Goal: Obtain resource: Obtain resource

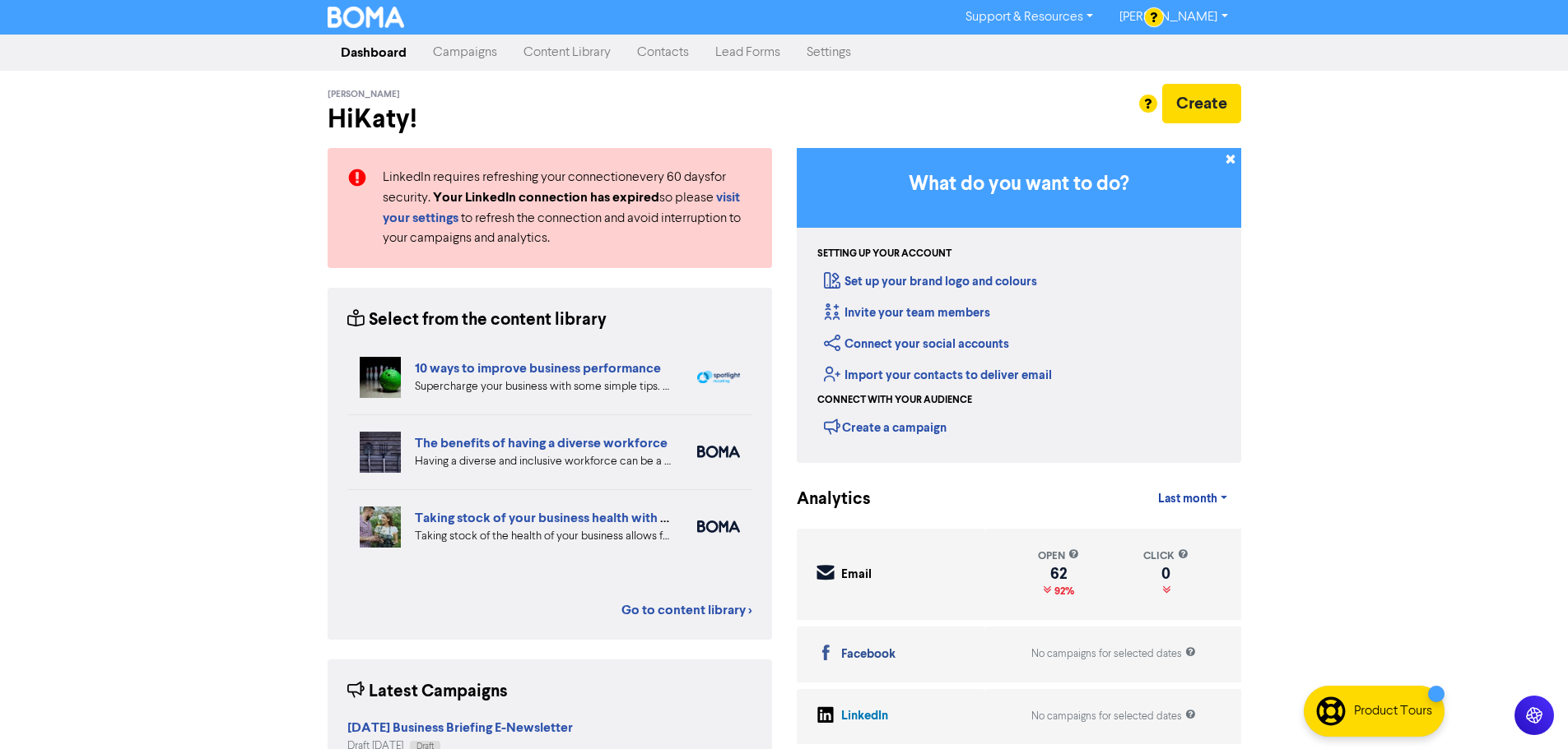
click at [529, 54] on link "Content Library" at bounding box center [567, 52] width 113 height 33
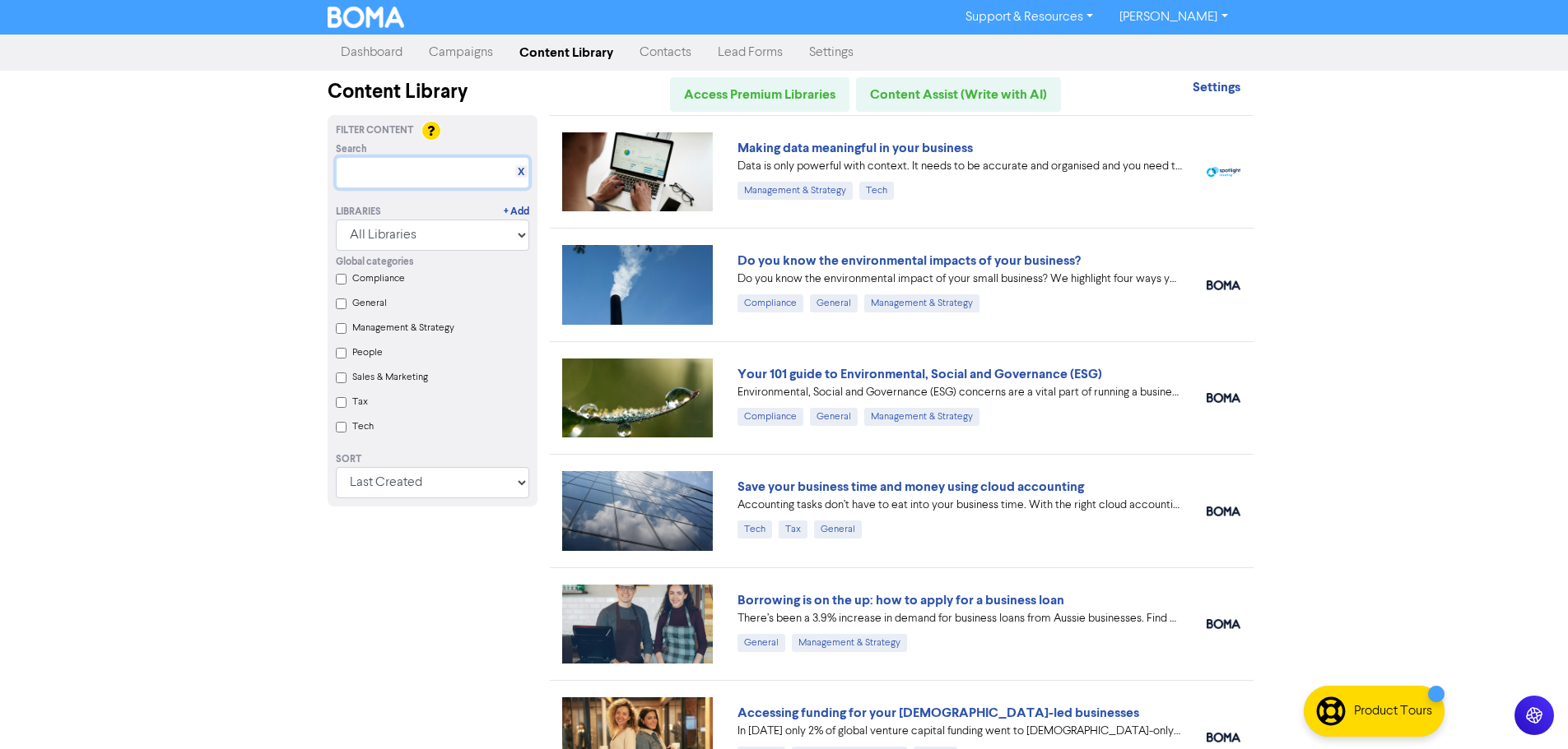
click at [450, 184] on input "text" at bounding box center [432, 172] width 193 height 31
paste input "Could your business survive without you?"
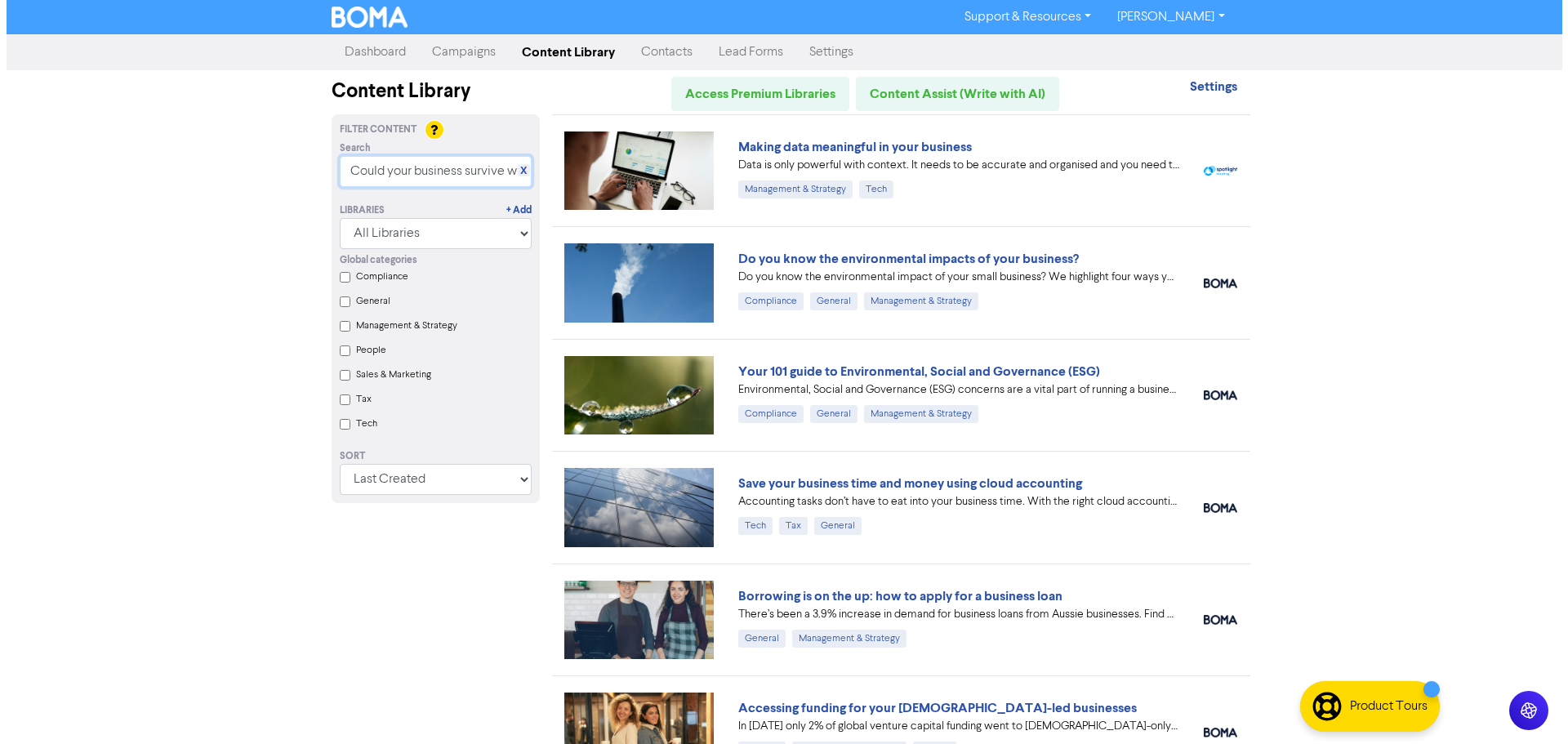
scroll to position [0, 59]
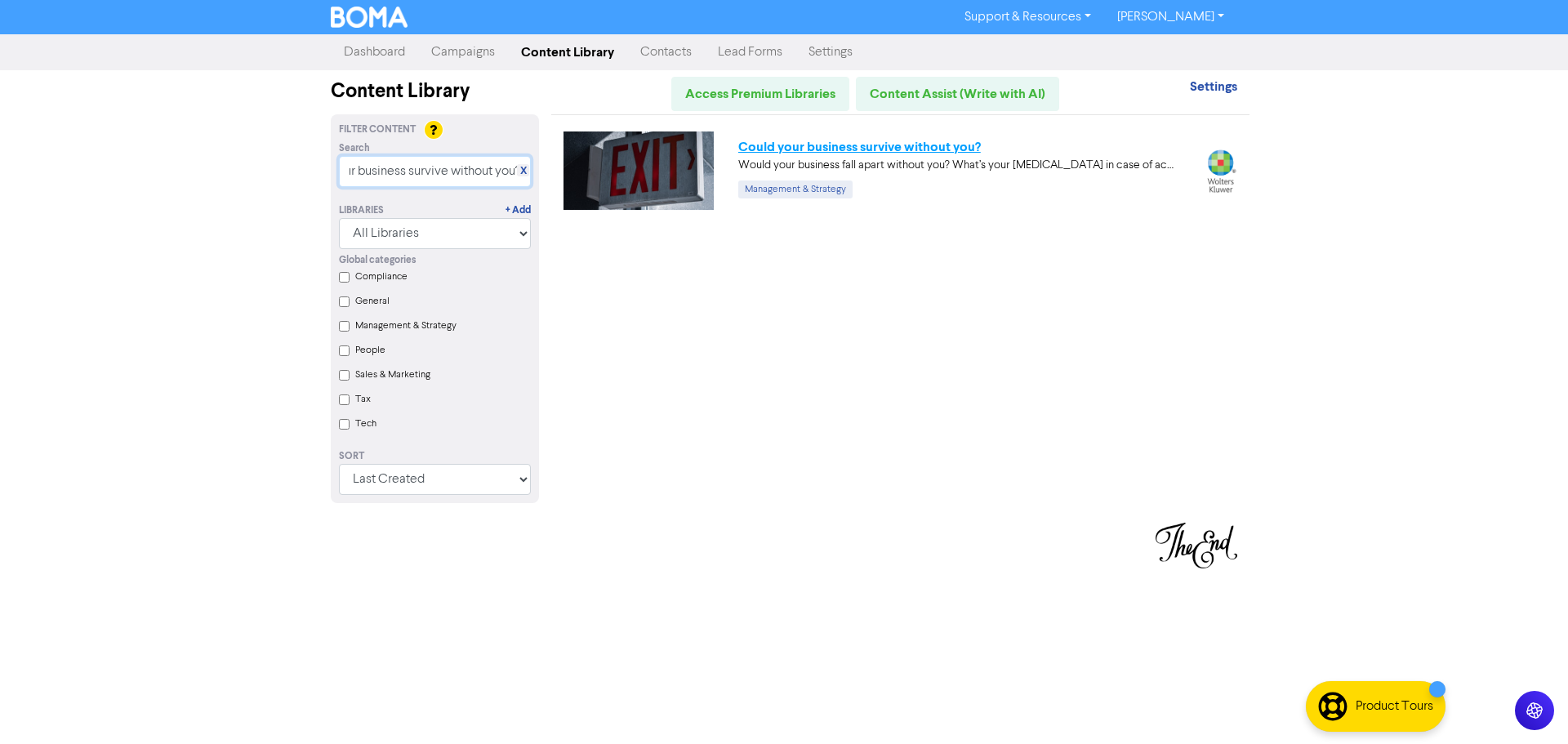
type input "Could your business survive without you?"
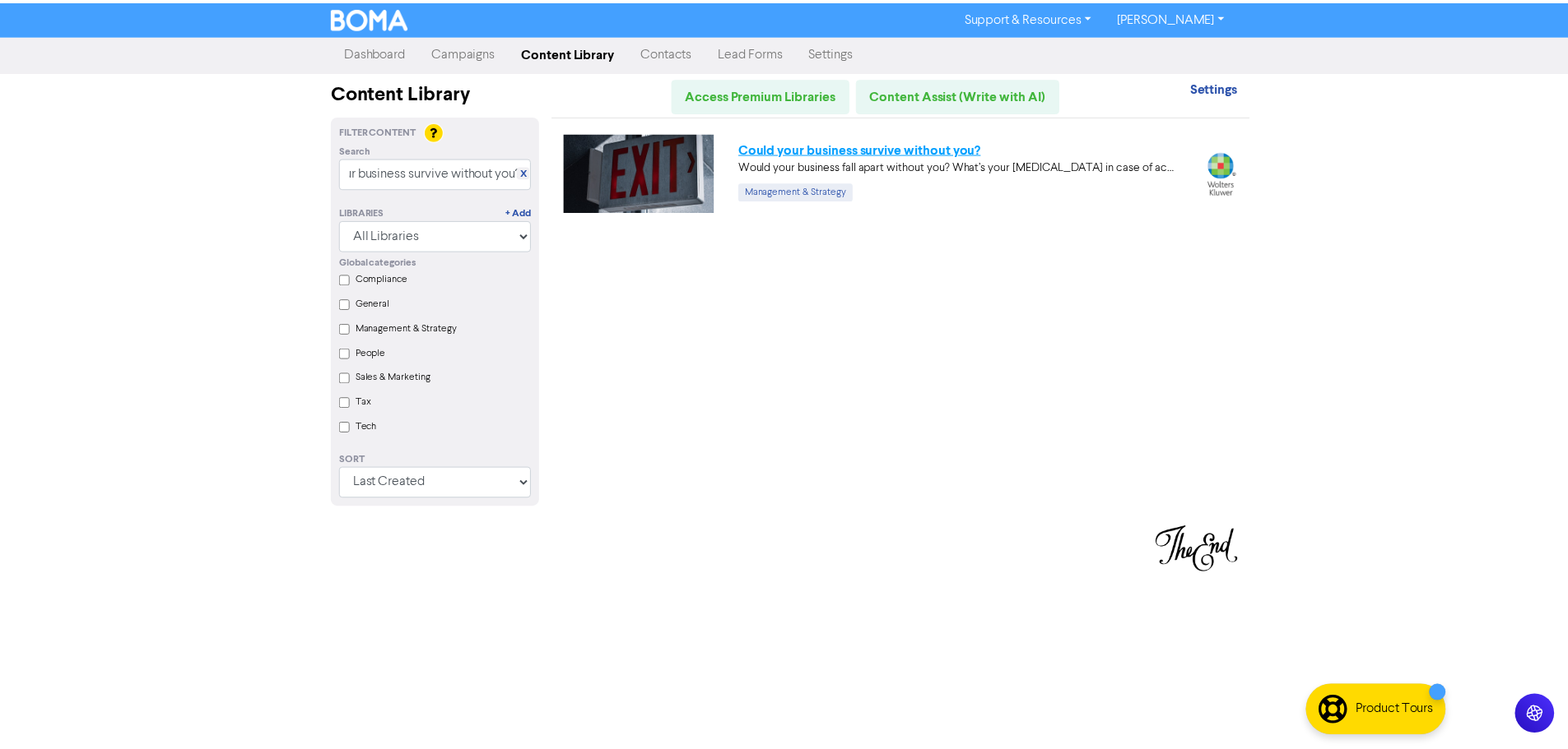
scroll to position [0, 0]
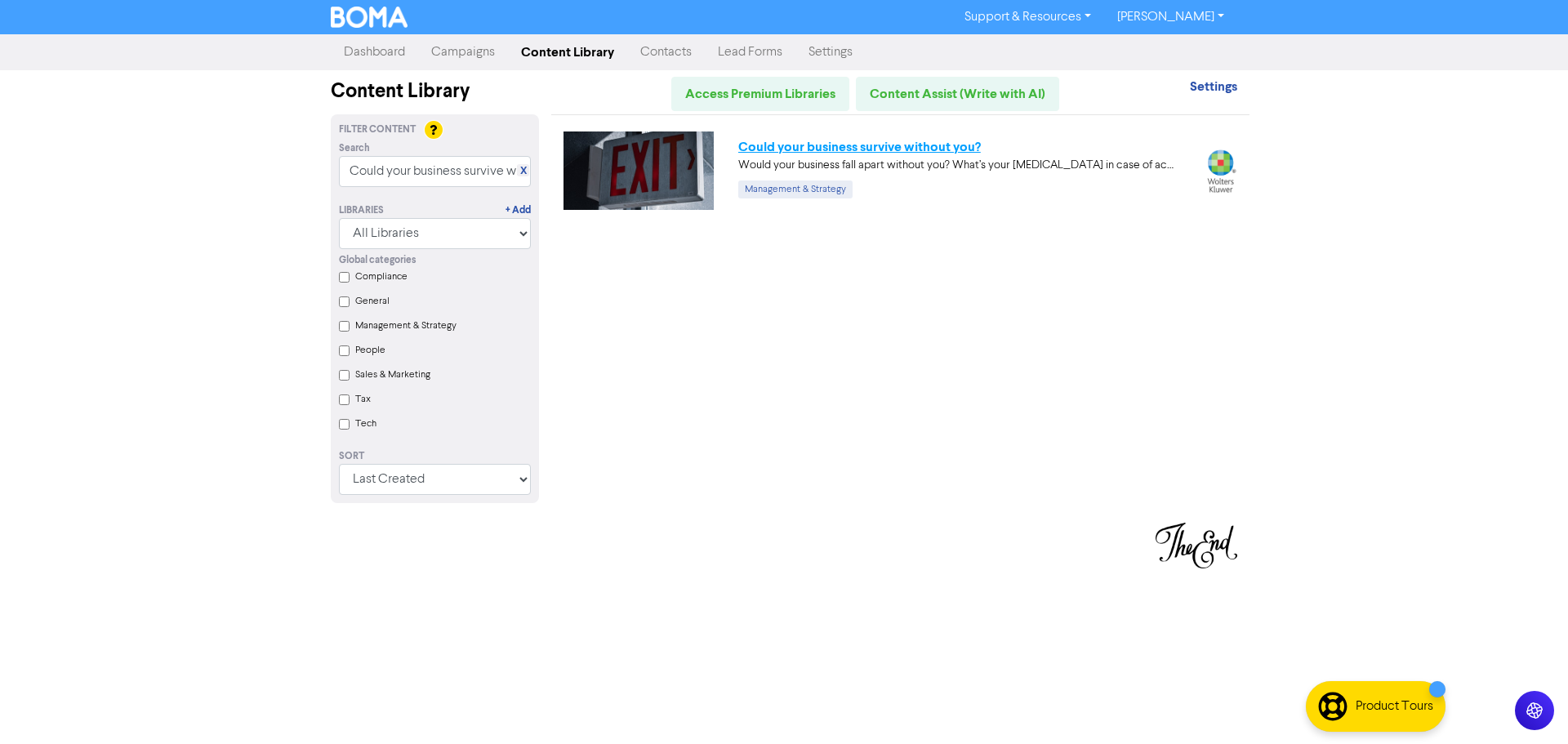
click at [961, 145] on link "Could your business survive without you?" at bounding box center [859, 147] width 243 height 17
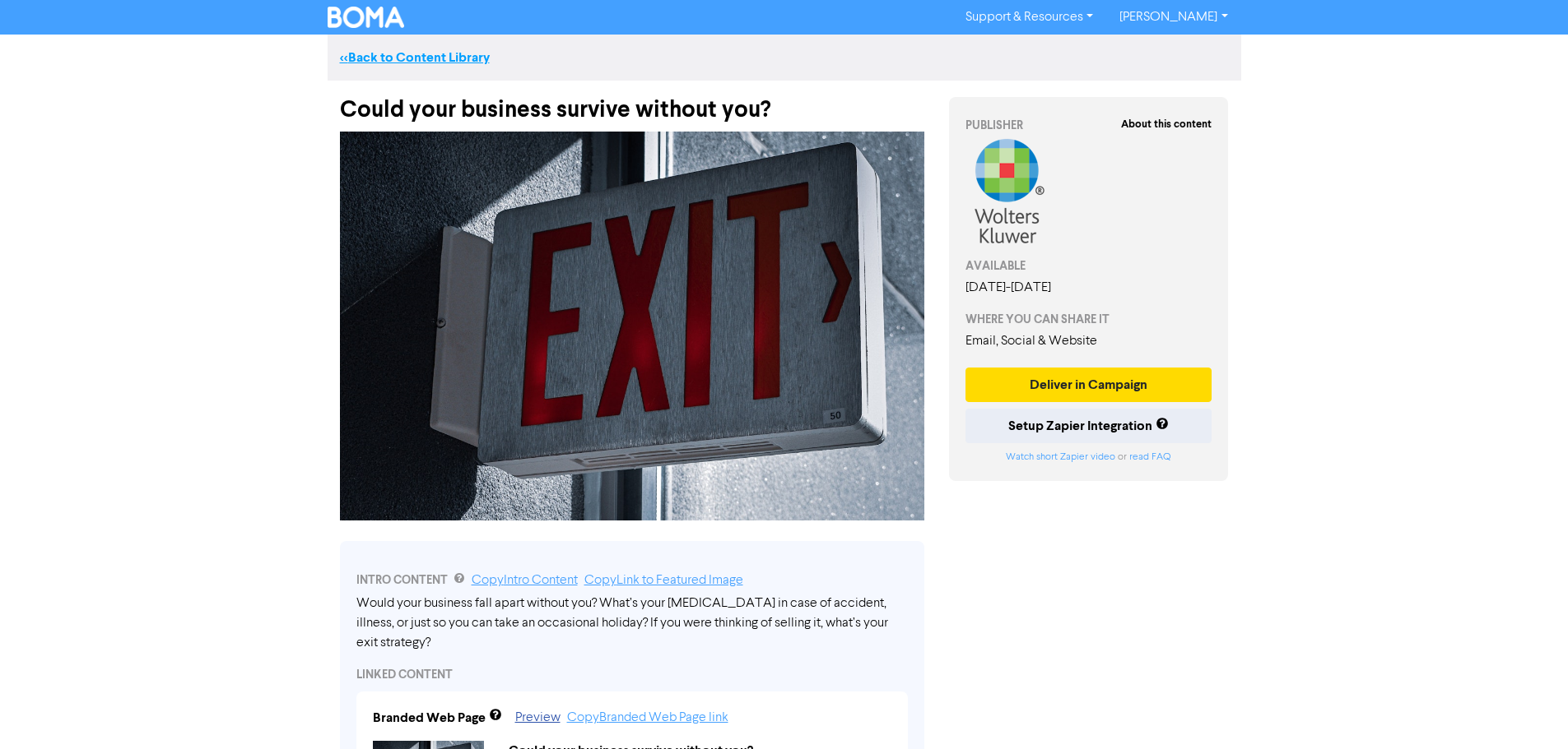
click at [437, 57] on link "<< Back to Content Library" at bounding box center [415, 58] width 150 height 17
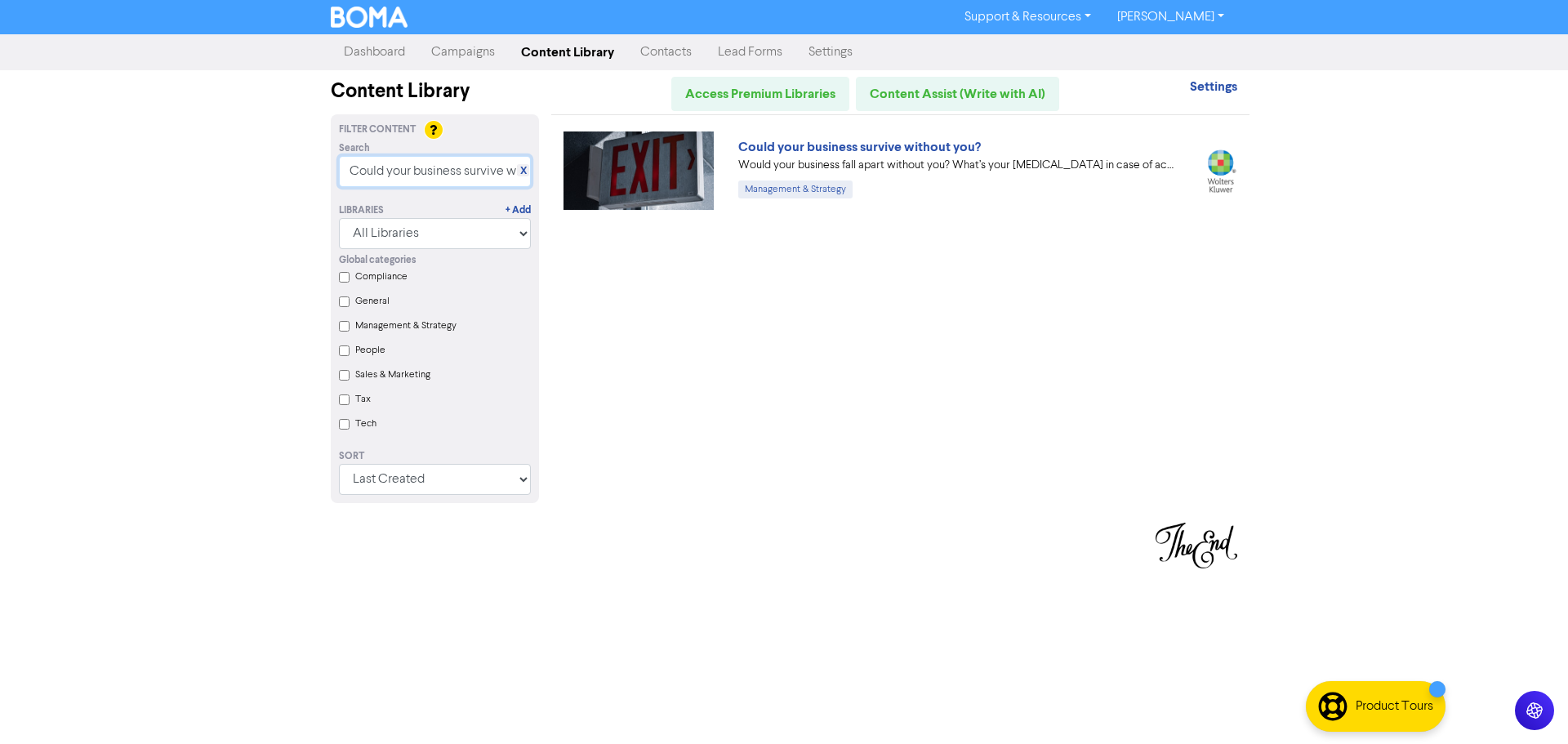
click at [402, 180] on input "Could your business survive without you?" at bounding box center [435, 171] width 191 height 31
drag, startPoint x: 347, startPoint y: 172, endPoint x: 663, endPoint y: 185, distance: 316.3
click at [670, 186] on div "Filter Content Search X Could your business survive without you? Libraries + Ad…" at bounding box center [784, 318] width 931 height 408
paste input "Does your Aussie Small Business have a succession plan"
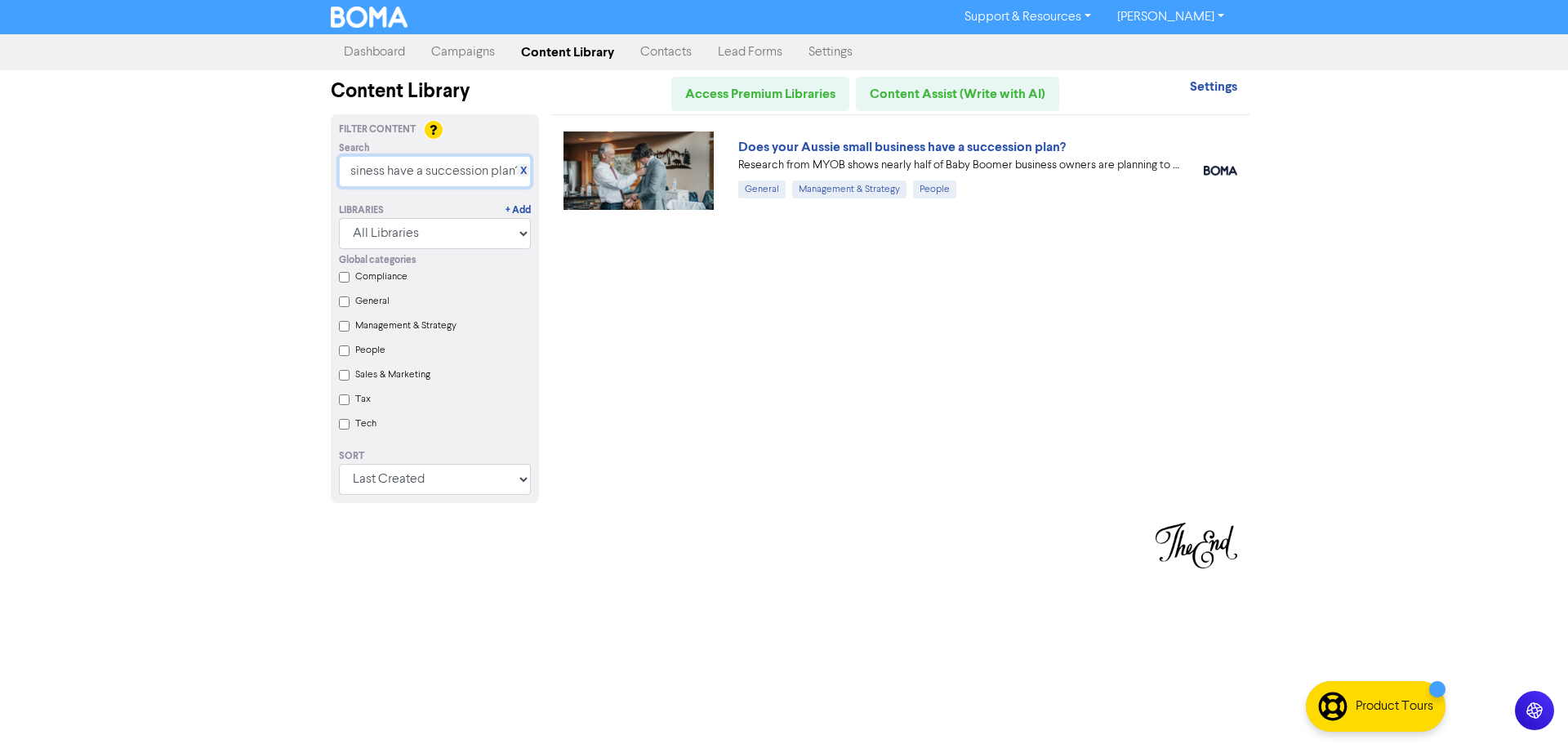
type input "Does your Aussie Small Business have a succession plan?"
click at [830, 155] on div "Does your Aussie small business have a succession plan?" at bounding box center [958, 147] width 441 height 20
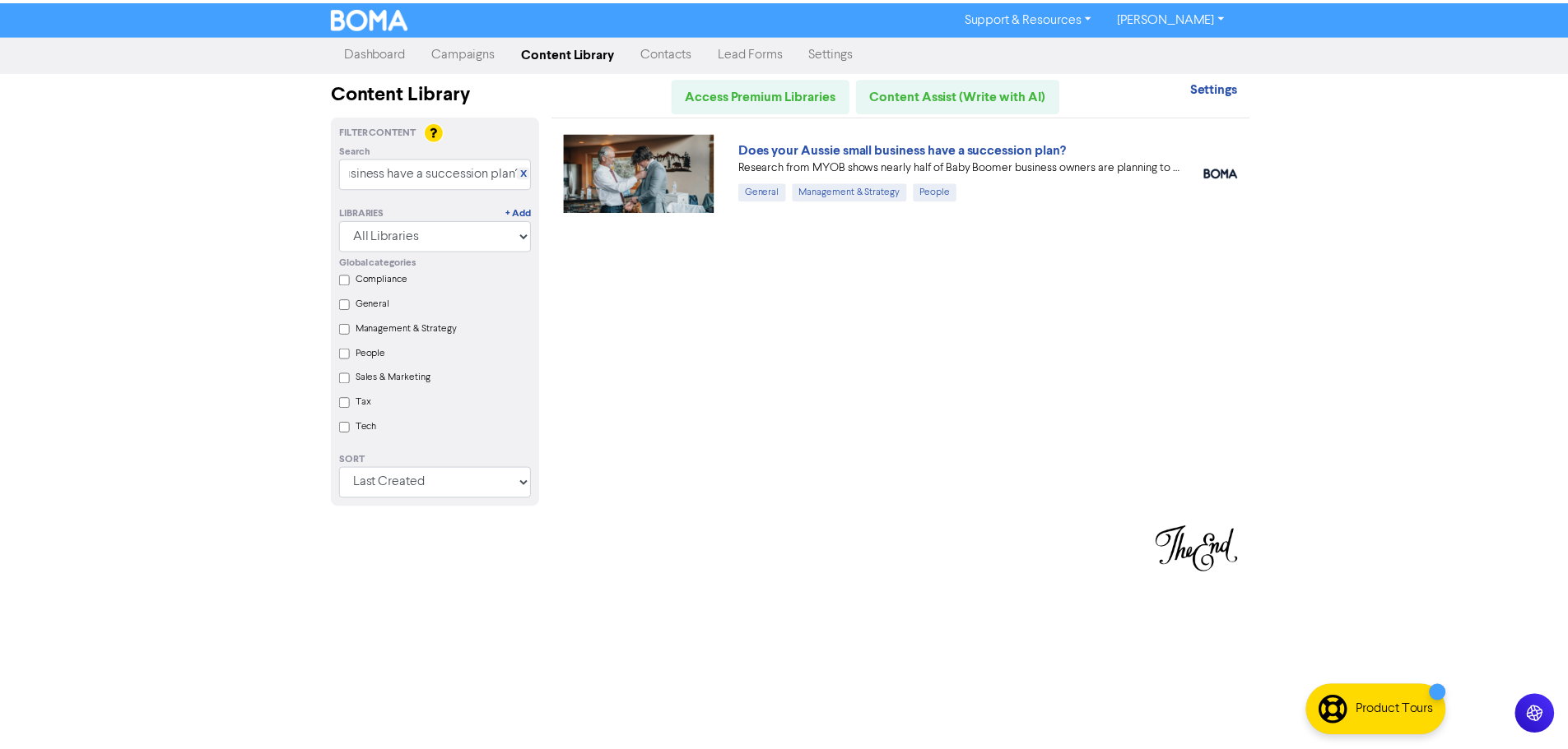
scroll to position [0, 0]
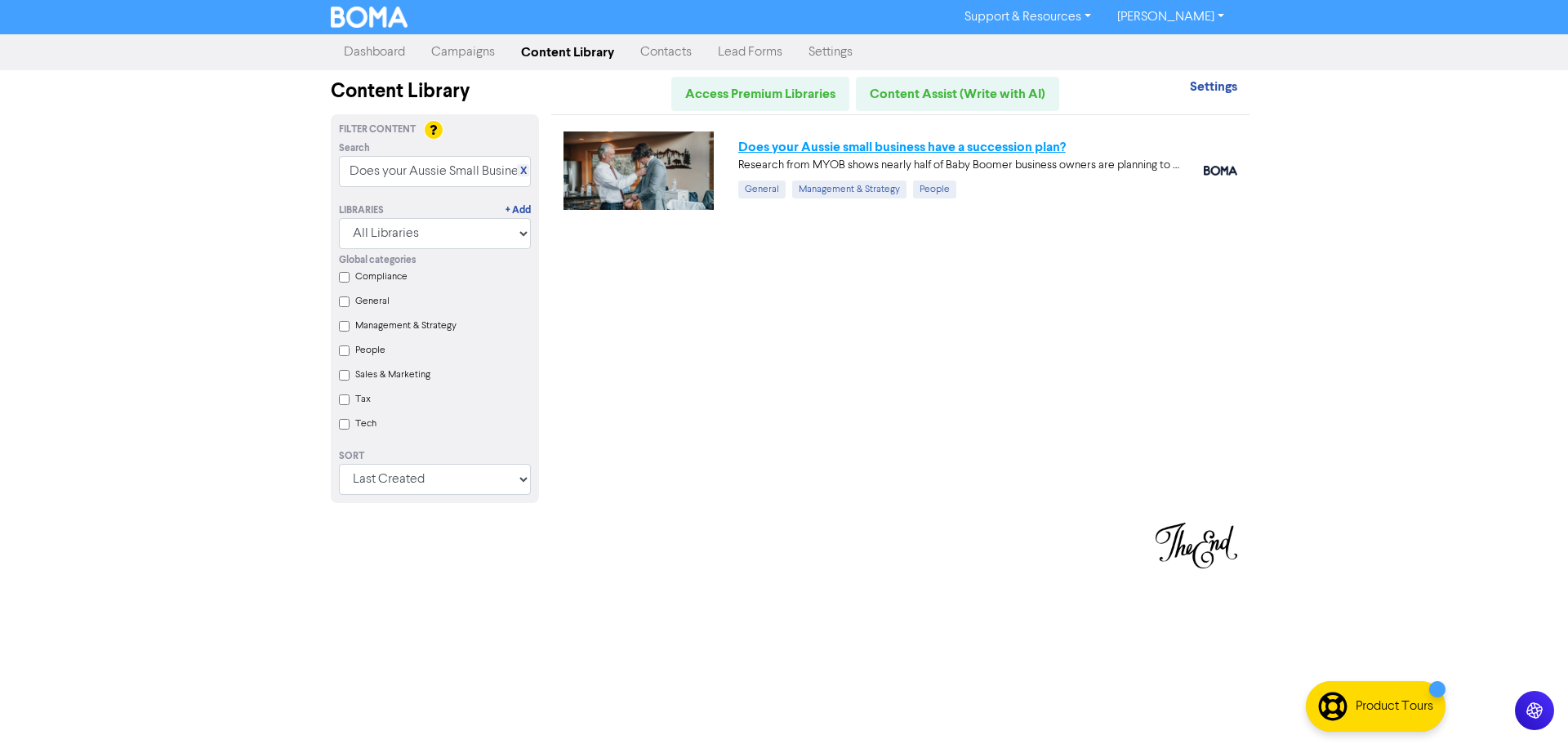
click at [842, 146] on link "Does your Aussie small business have a succession plan?" at bounding box center [902, 147] width 327 height 17
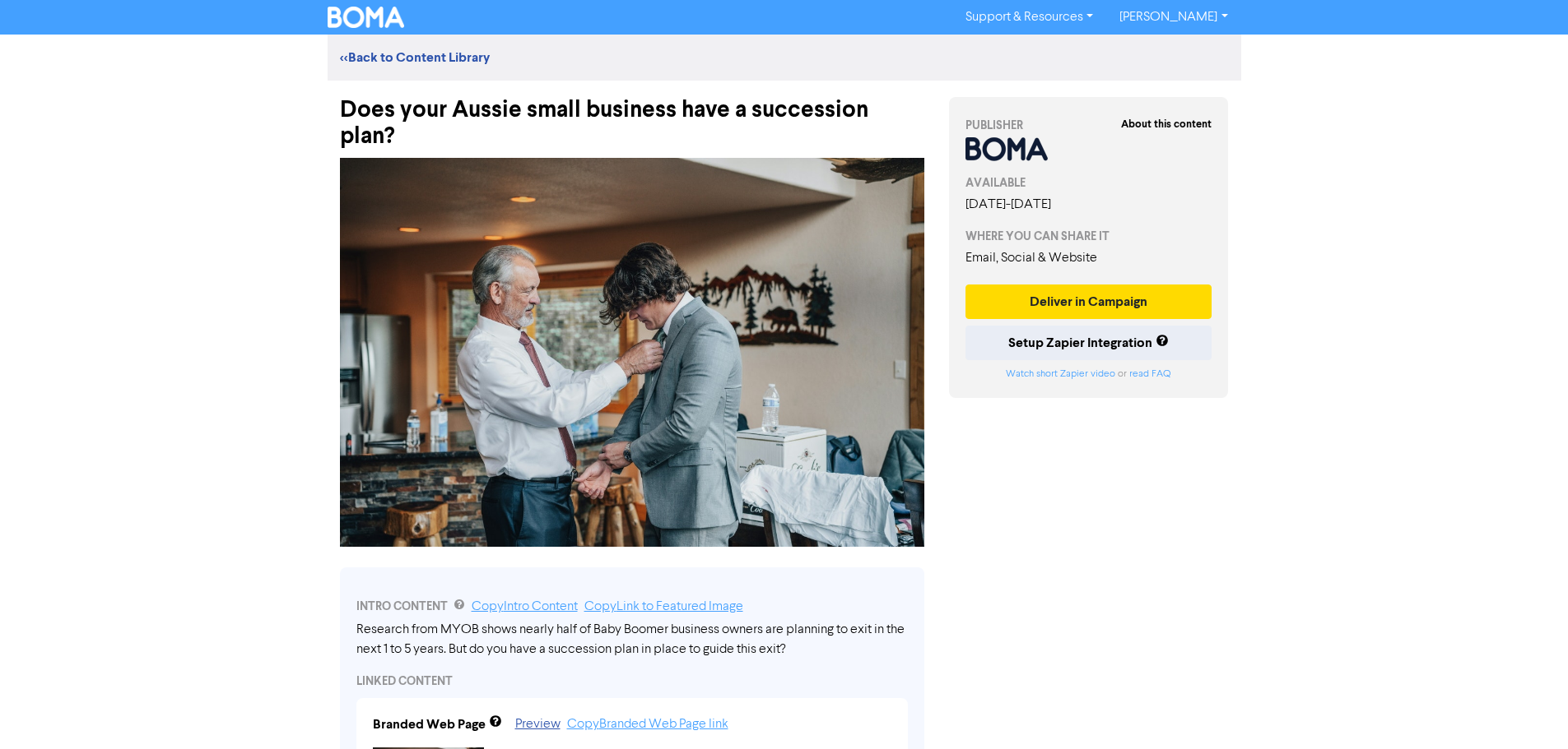
scroll to position [82, 0]
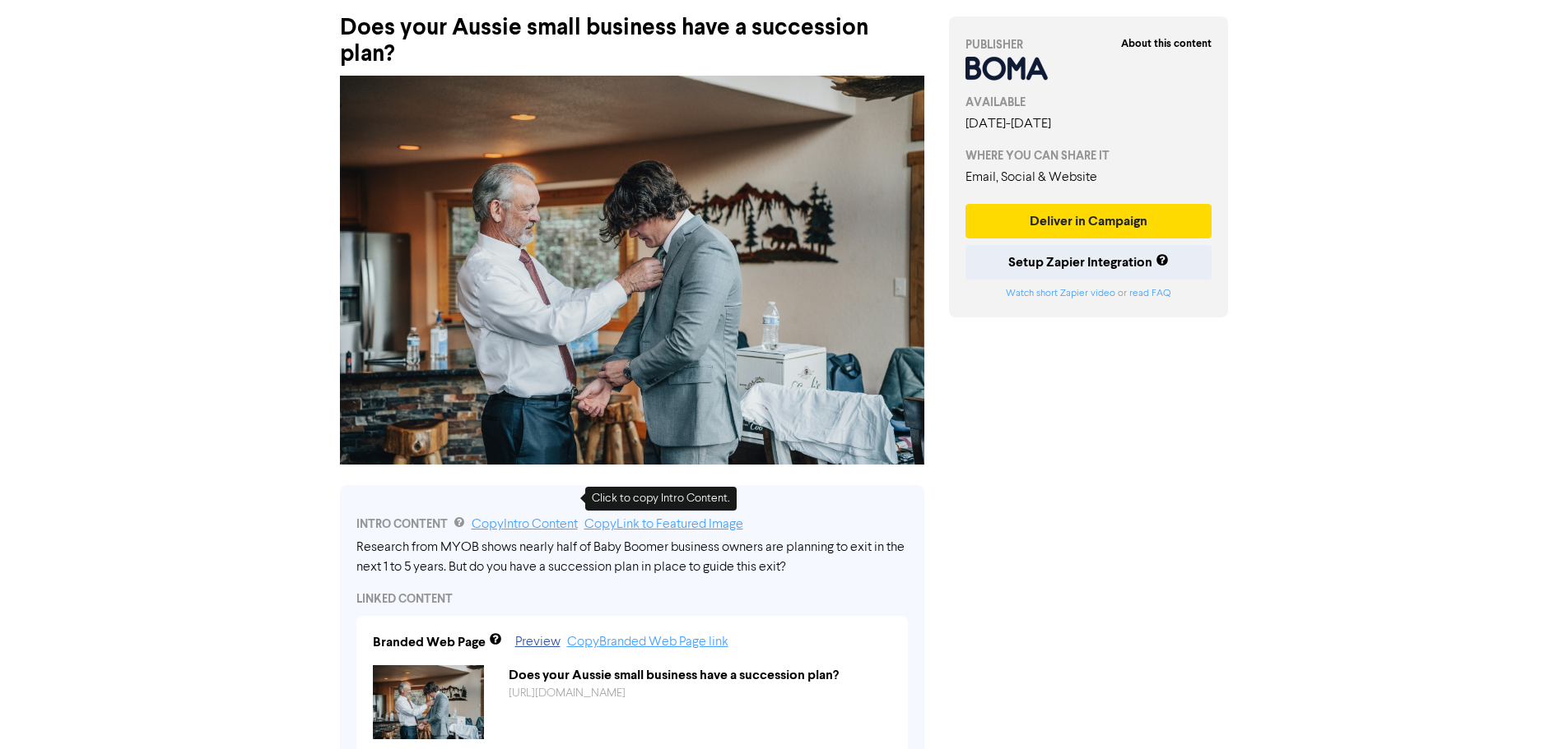
click at [567, 519] on link "Copy Intro Content" at bounding box center [524, 525] width 106 height 13
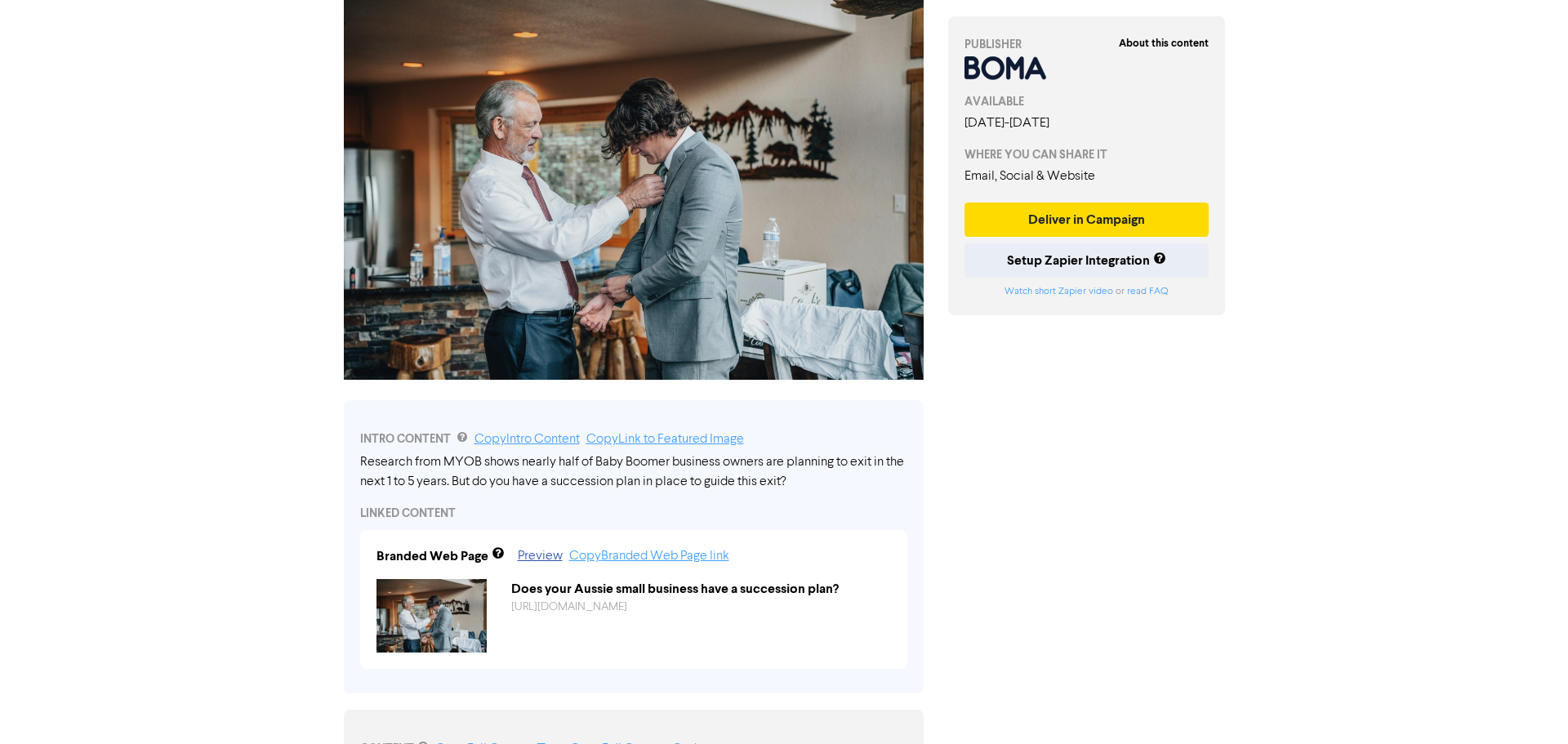
scroll to position [0, 0]
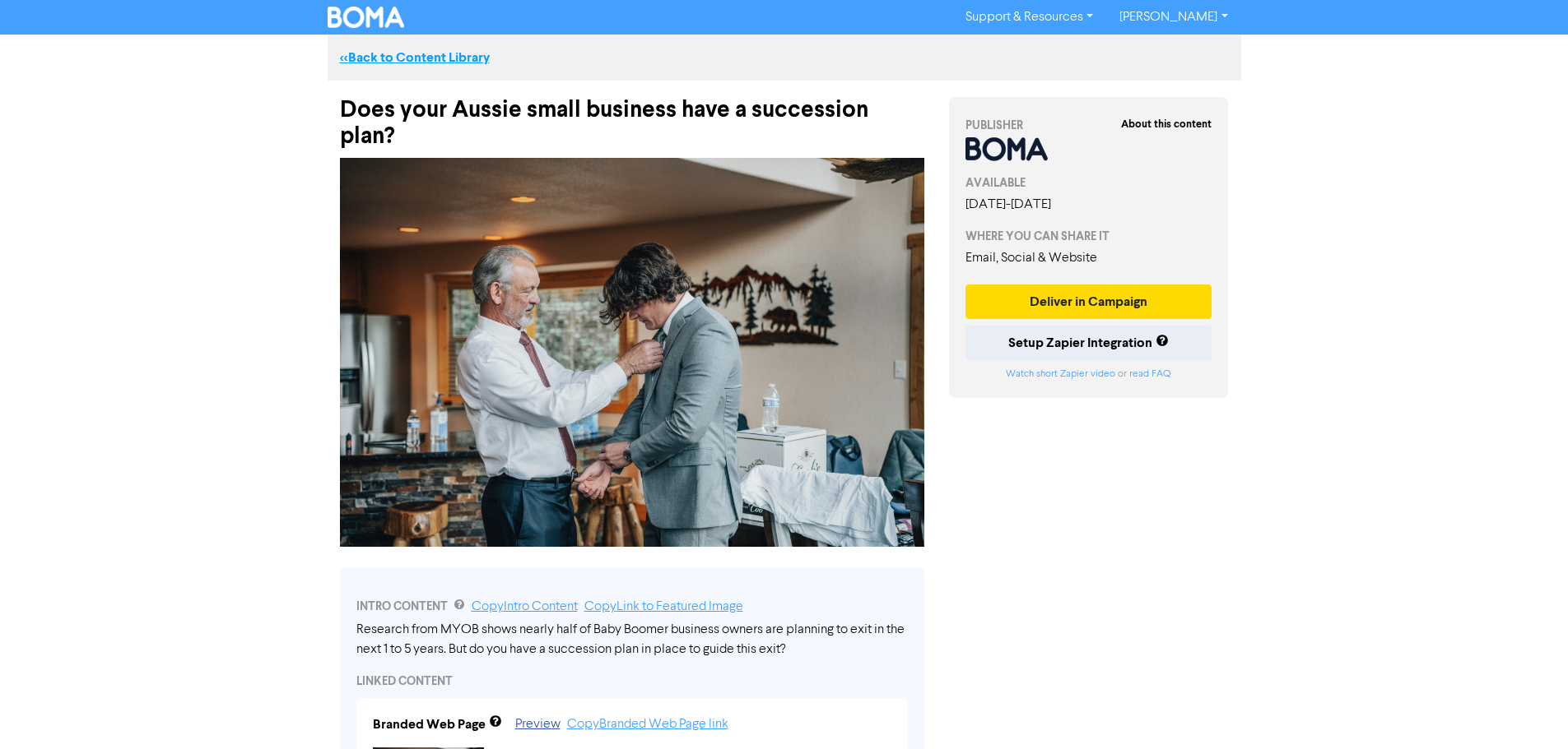
click at [368, 65] on link "<< Back to Content Library" at bounding box center [415, 58] width 150 height 17
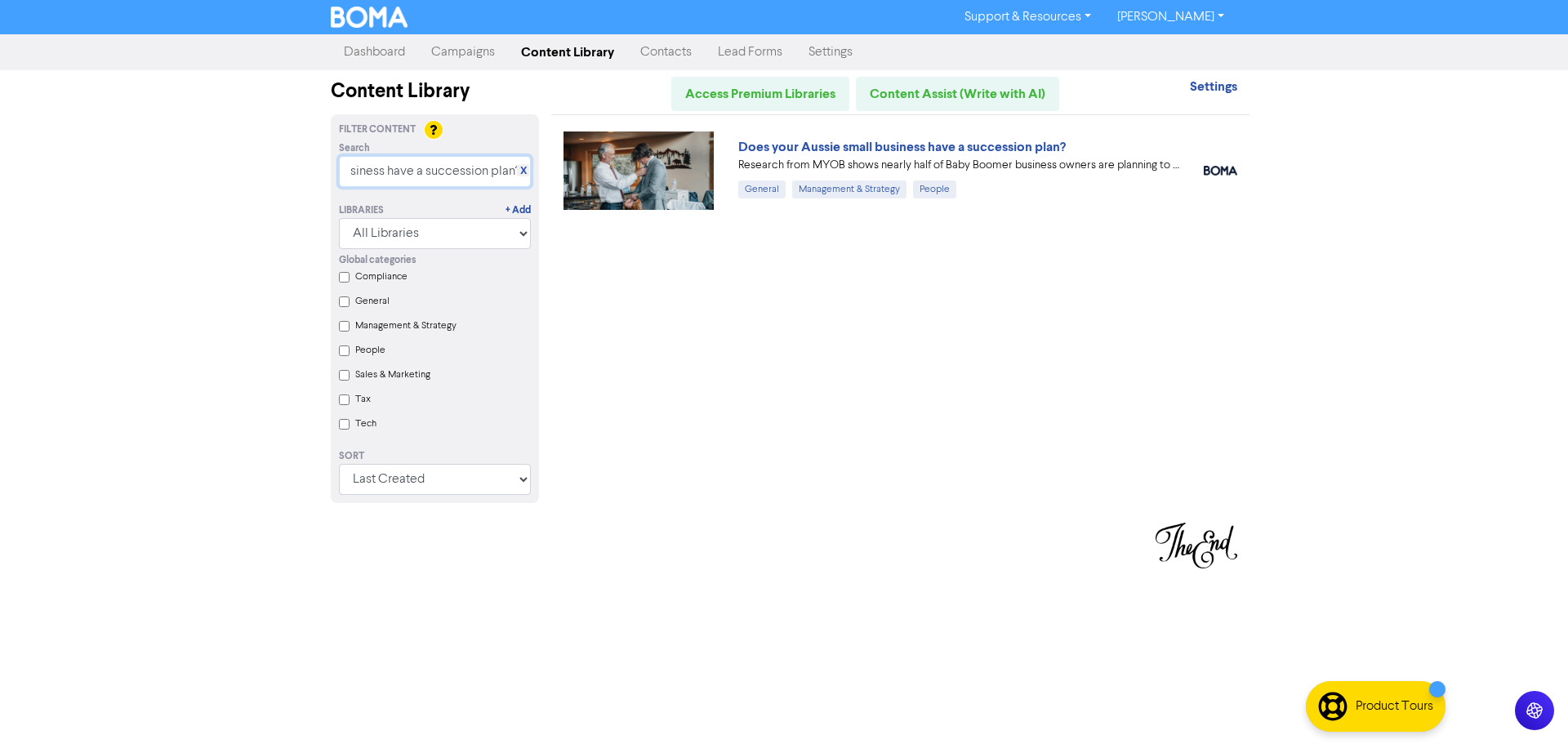
drag, startPoint x: 351, startPoint y: 177, endPoint x: 614, endPoint y: 177, distance: 263.0
click at [614, 177] on div "Filter Content Search X Does your Aussie Small Business have a succession plan?…" at bounding box center [784, 318] width 931 height 408
paste input "Could your business survive without you"
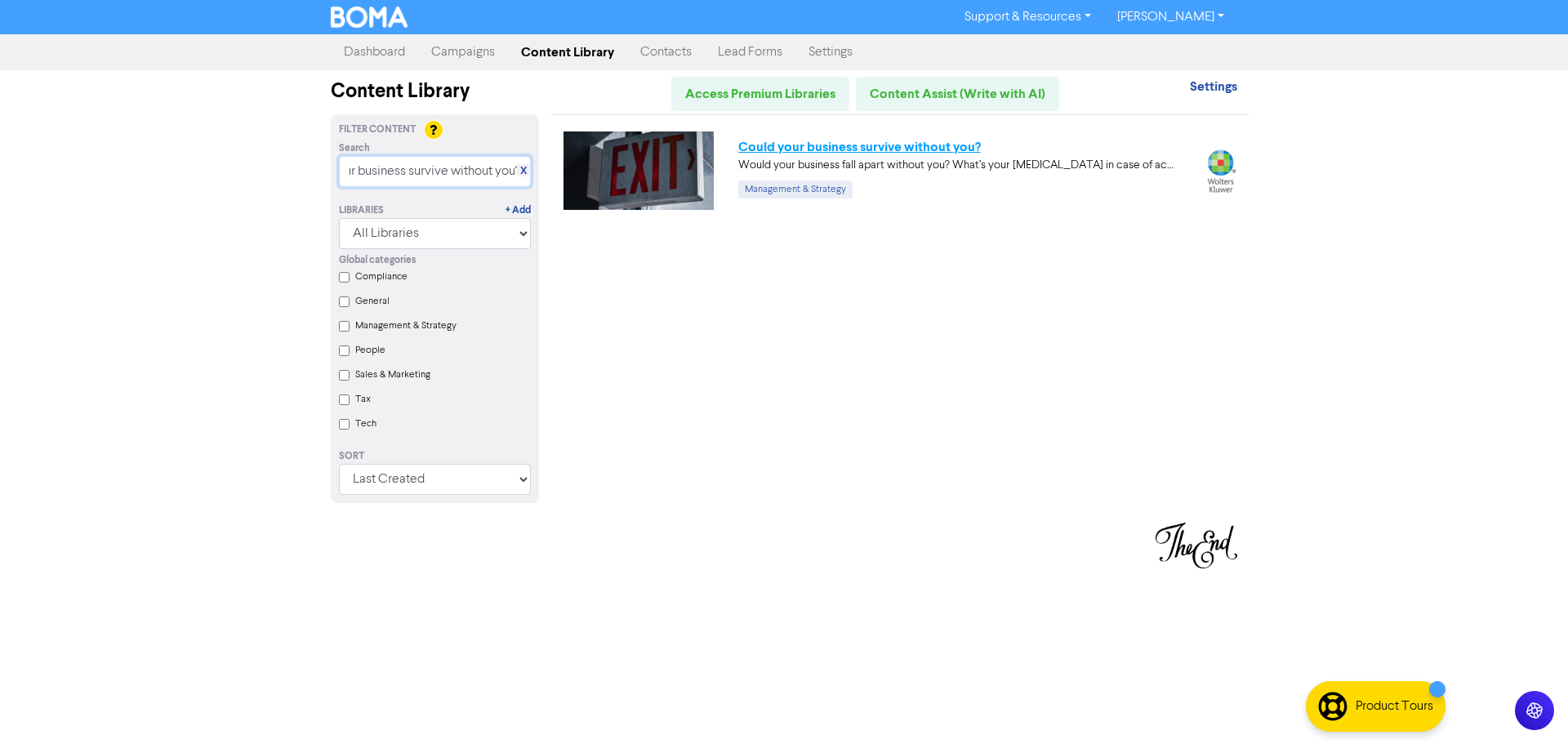
type input "Could your business survive without you?"
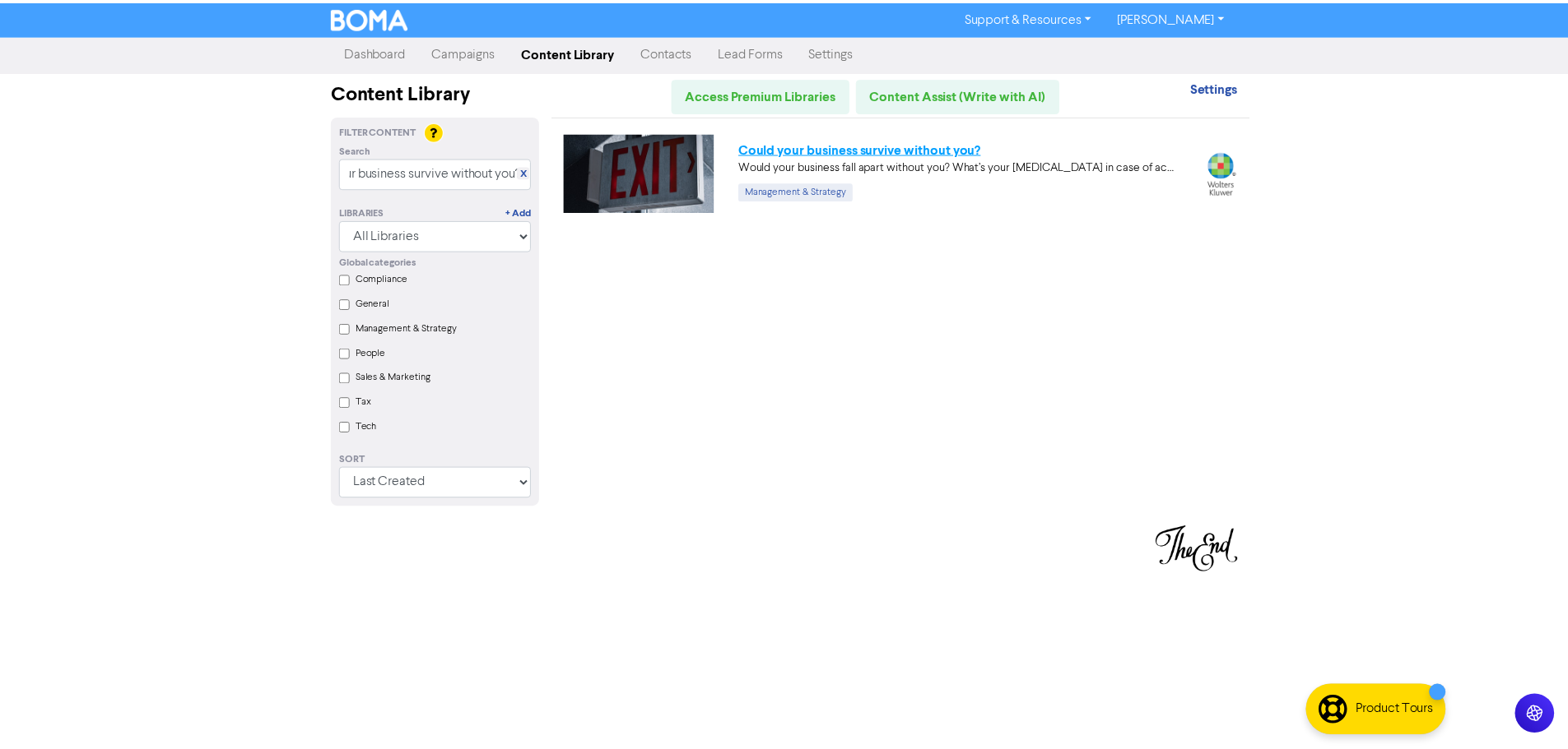
scroll to position [0, 0]
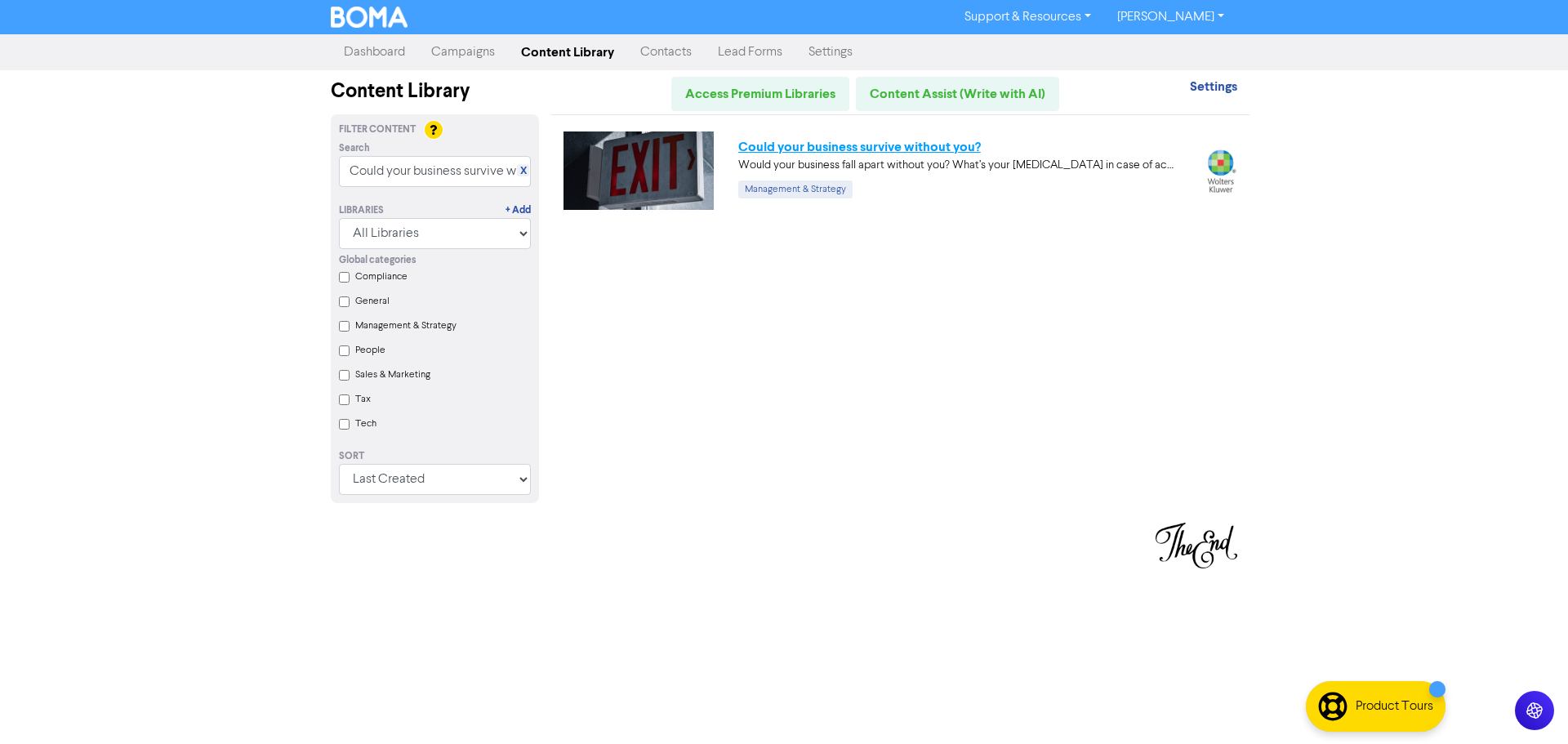
click at [804, 149] on link "Could your business survive without you?" at bounding box center [859, 147] width 243 height 17
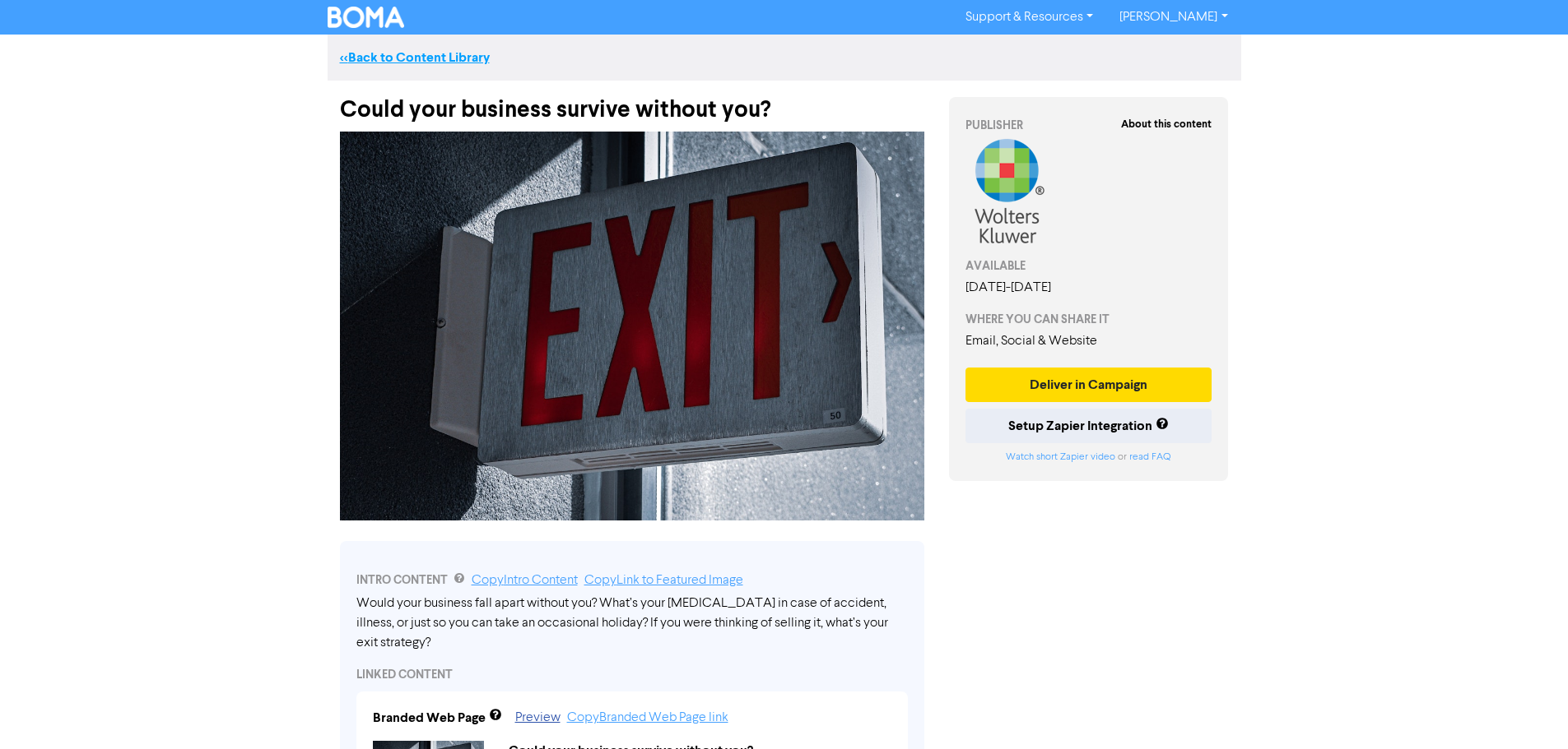
click at [465, 62] on link "<< Back to Content Library" at bounding box center [415, 58] width 150 height 17
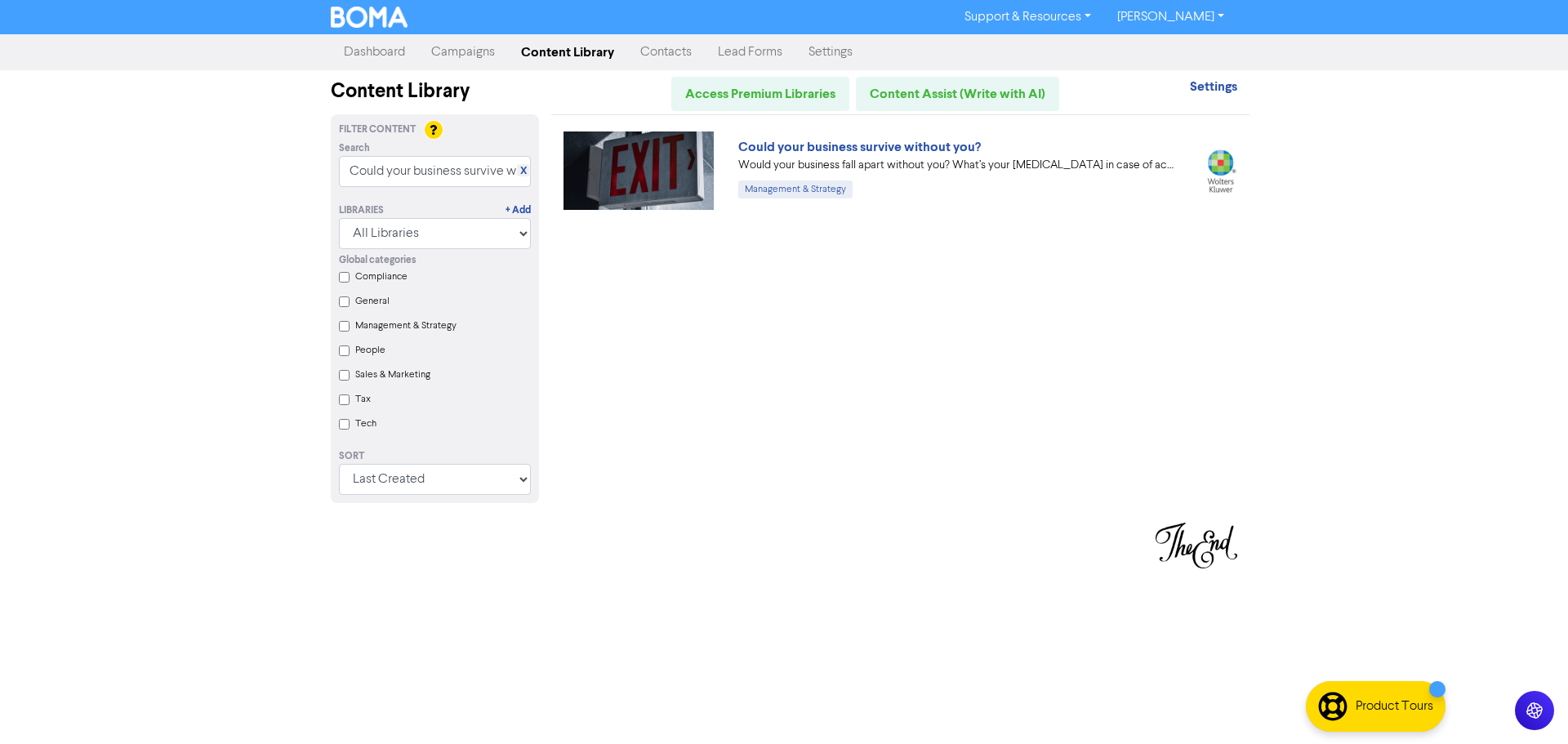
click at [424, 189] on div "Libraries + Add All Libraries BOMA Other Partners Xero" at bounding box center [434, 218] width 217 height 62
drag, startPoint x: 423, startPoint y: 179, endPoint x: 379, endPoint y: 178, distance: 44.0
click at [422, 178] on input "Could your business survive without you?" at bounding box center [435, 171] width 191 height 31
drag, startPoint x: 350, startPoint y: 178, endPoint x: 784, endPoint y: 214, distance: 435.5
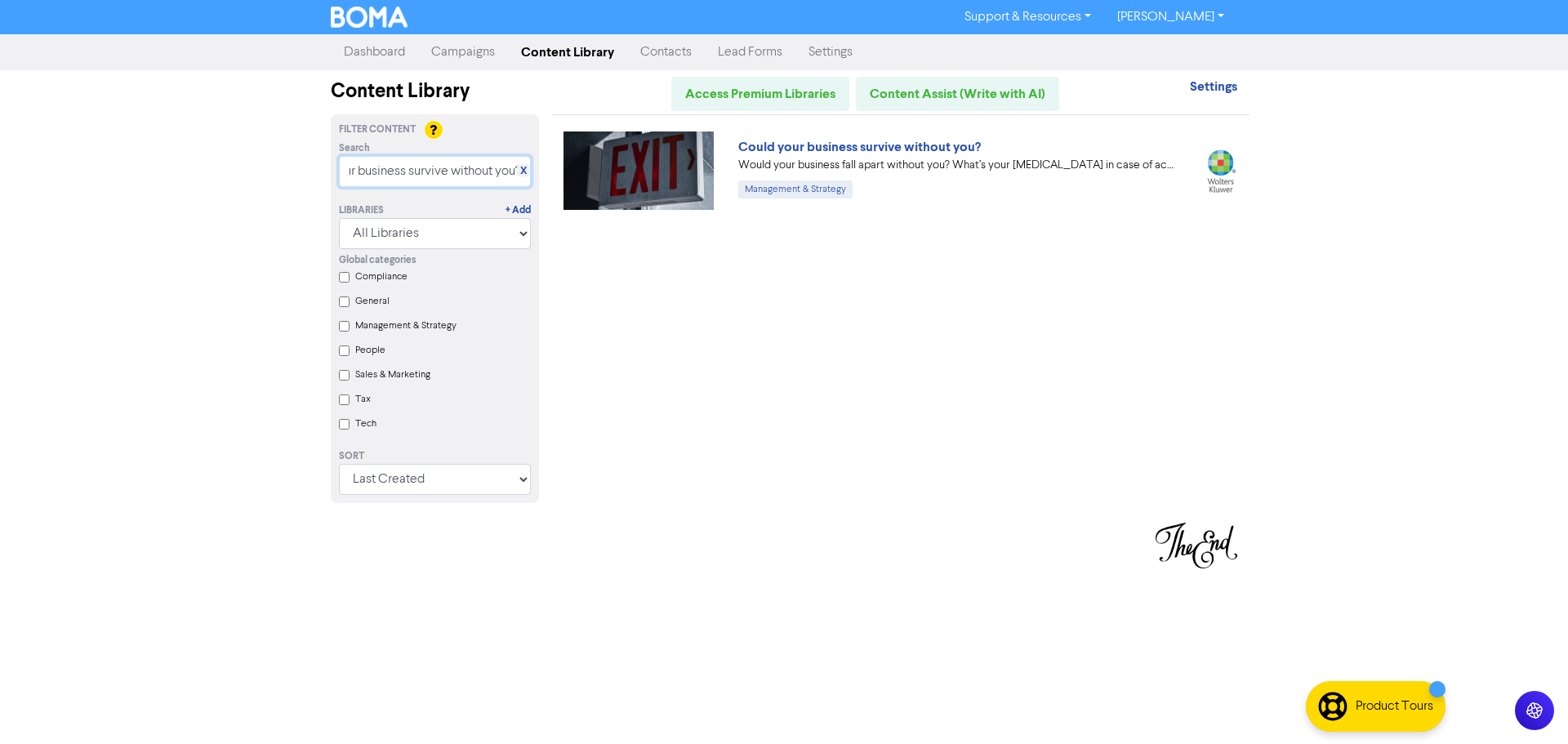
click at [784, 214] on div "Filter Content Search X Could your business survive without you? Libraries + Ad…" at bounding box center [784, 318] width 931 height 408
drag, startPoint x: 399, startPoint y: 191, endPoint x: 400, endPoint y: 179, distance: 12.0
click at [399, 191] on div "Libraries + Add All Libraries BOMA Other Partners Xero" at bounding box center [434, 218] width 217 height 62
click at [400, 177] on input "text" at bounding box center [435, 171] width 191 height 31
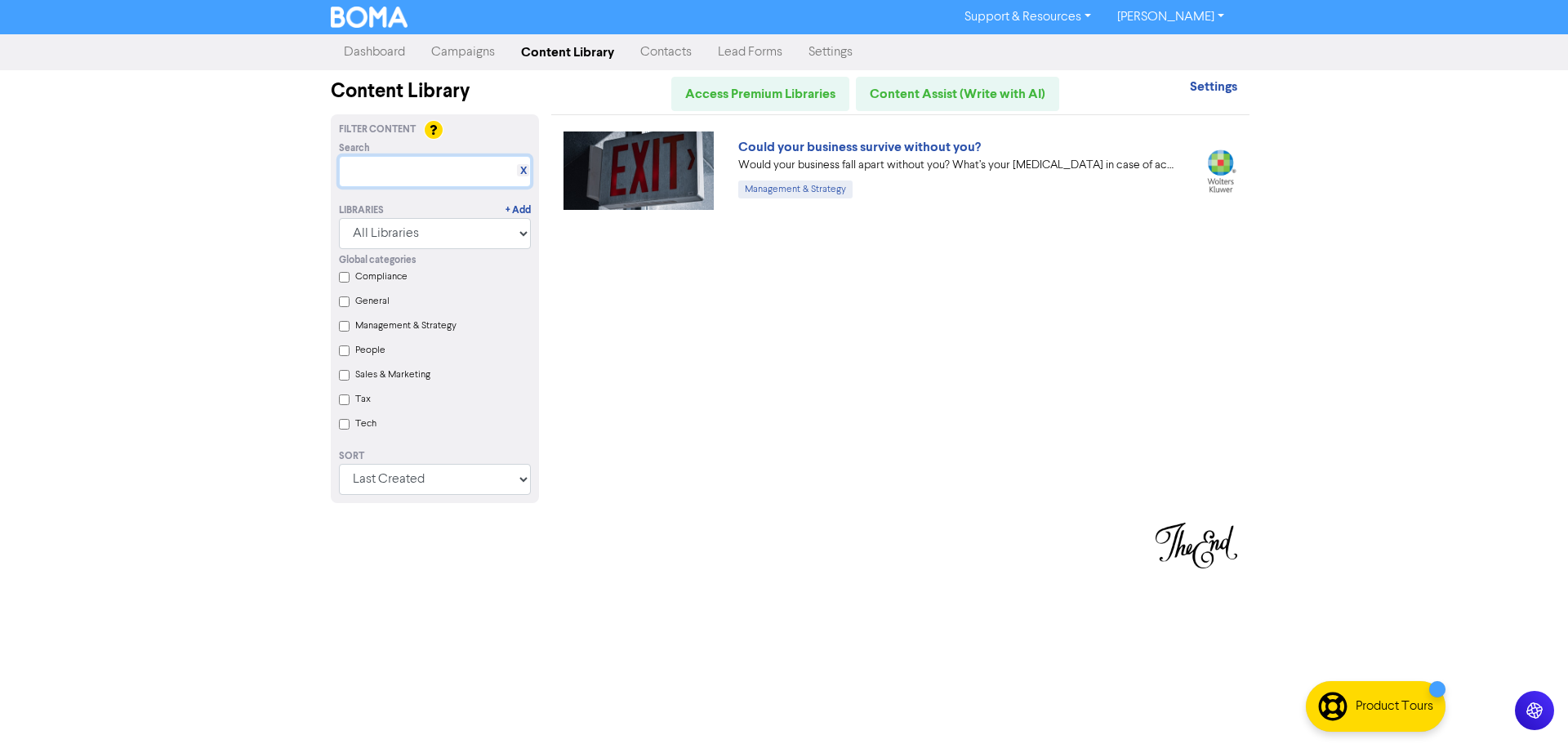
paste input "Does your Aussie Small Business have a succession plan?"
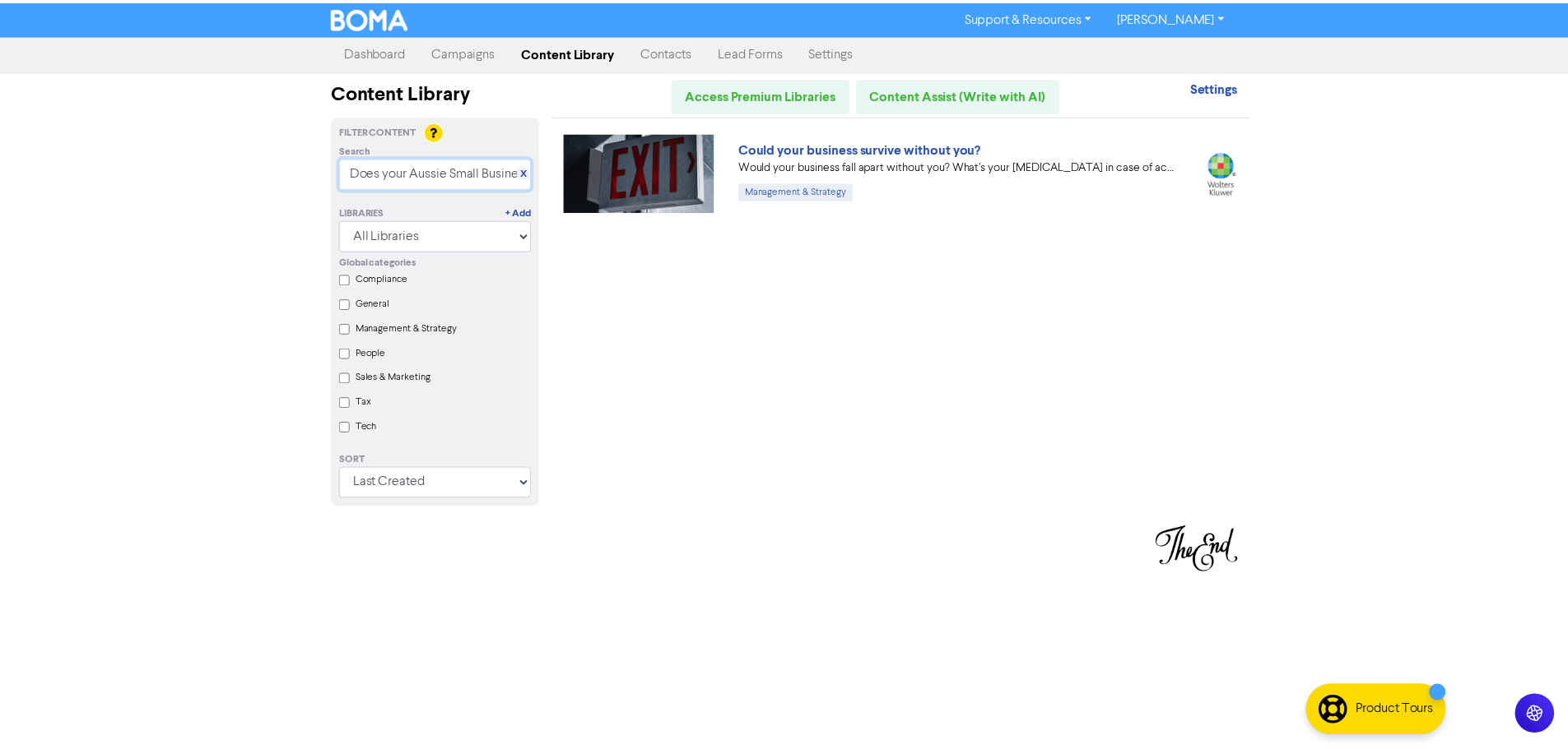
scroll to position [0, 146]
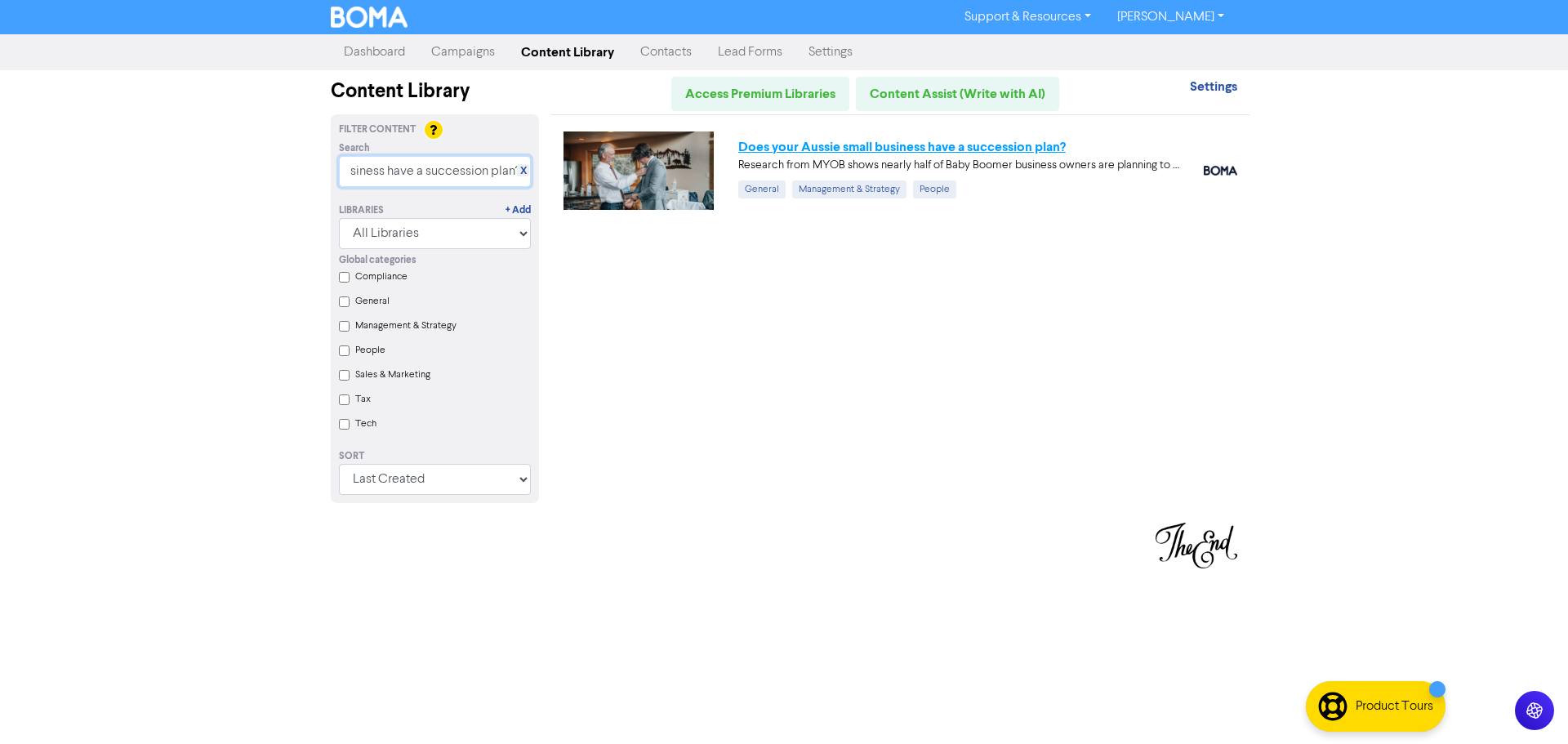
type input "Does your Aussie Small Business have a succession plan?"
click at [991, 142] on link "Does your Aussie small business have a succession plan?" at bounding box center [902, 147] width 327 height 17
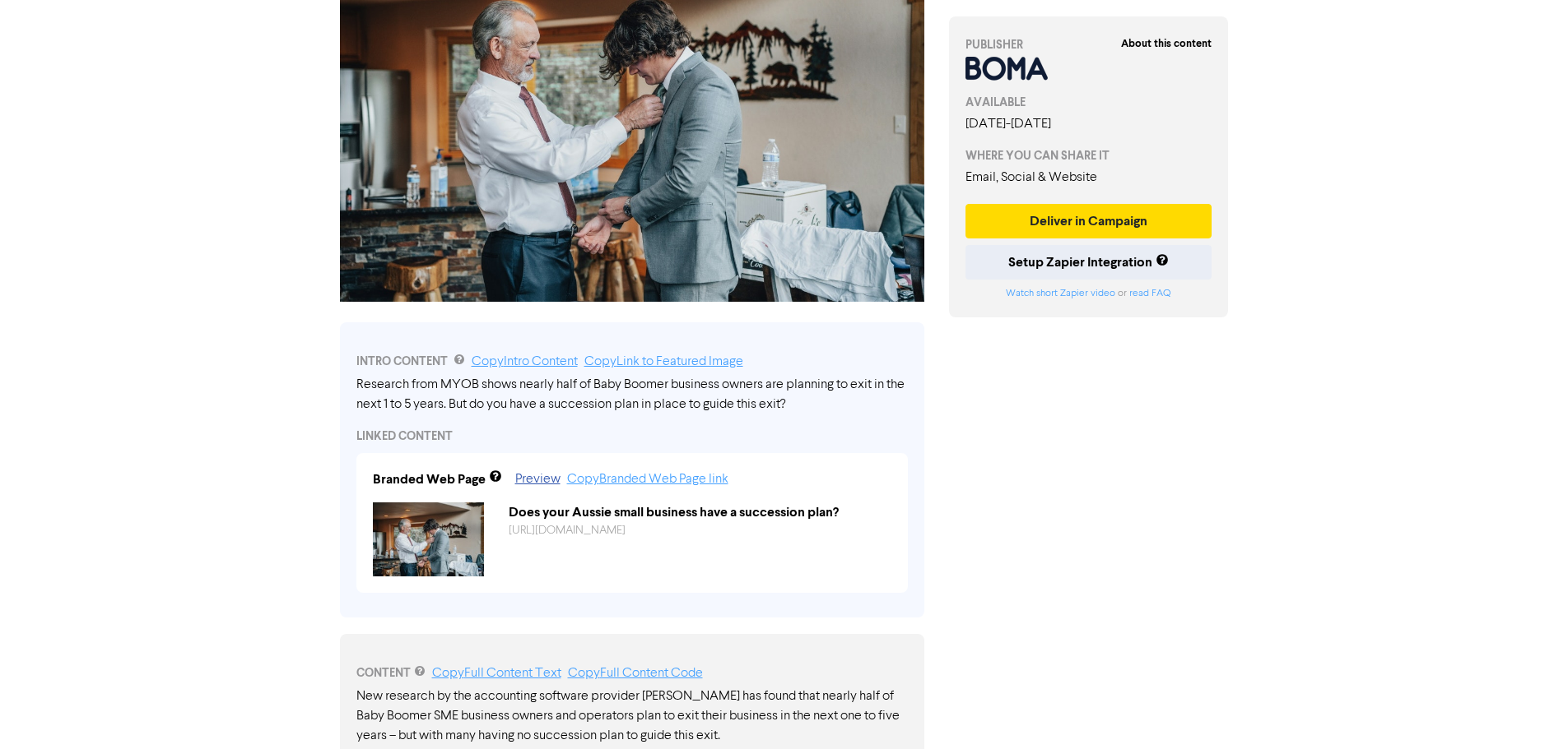
scroll to position [247, 0]
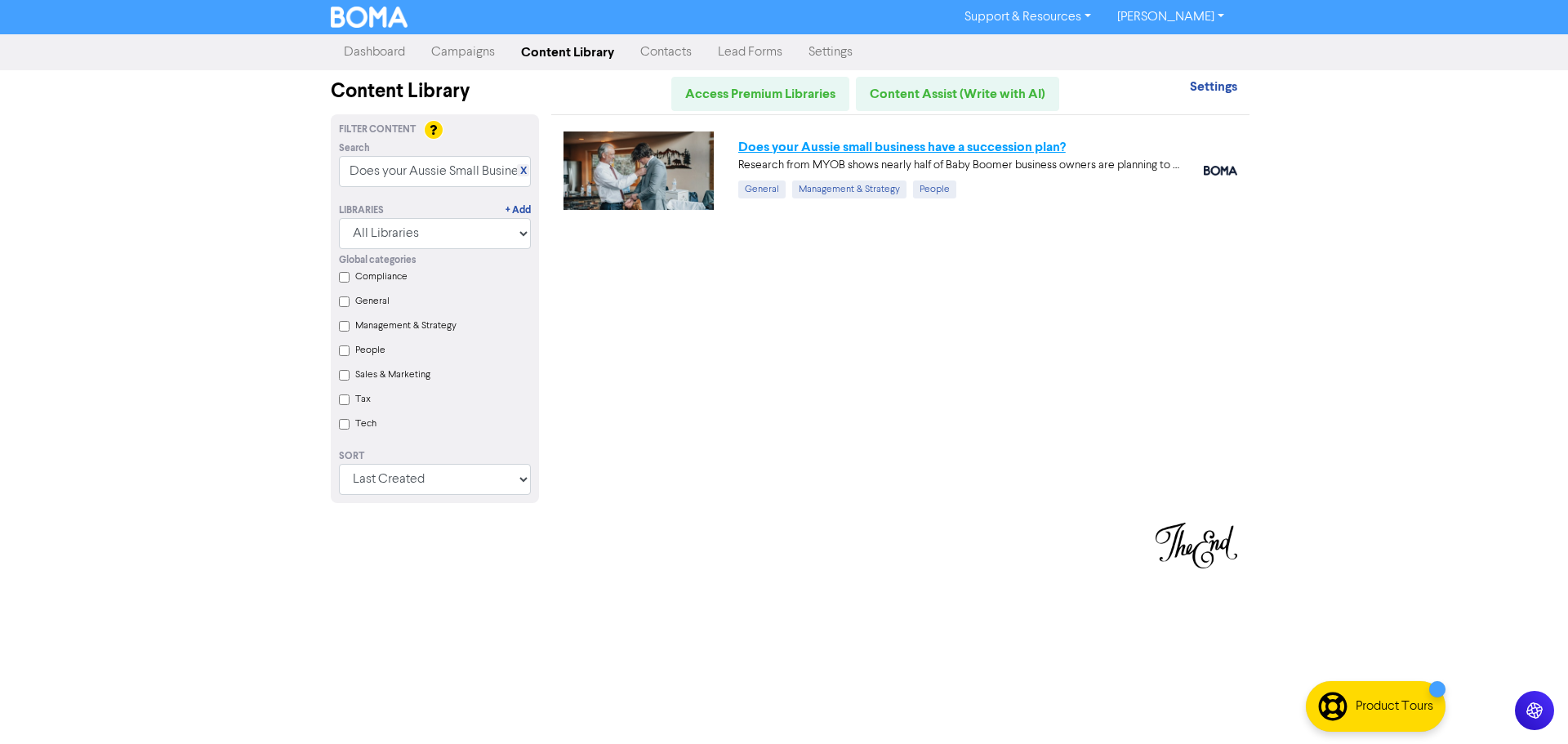
click at [839, 145] on link "Does your Aussie small business have a succession plan?" at bounding box center [902, 147] width 327 height 17
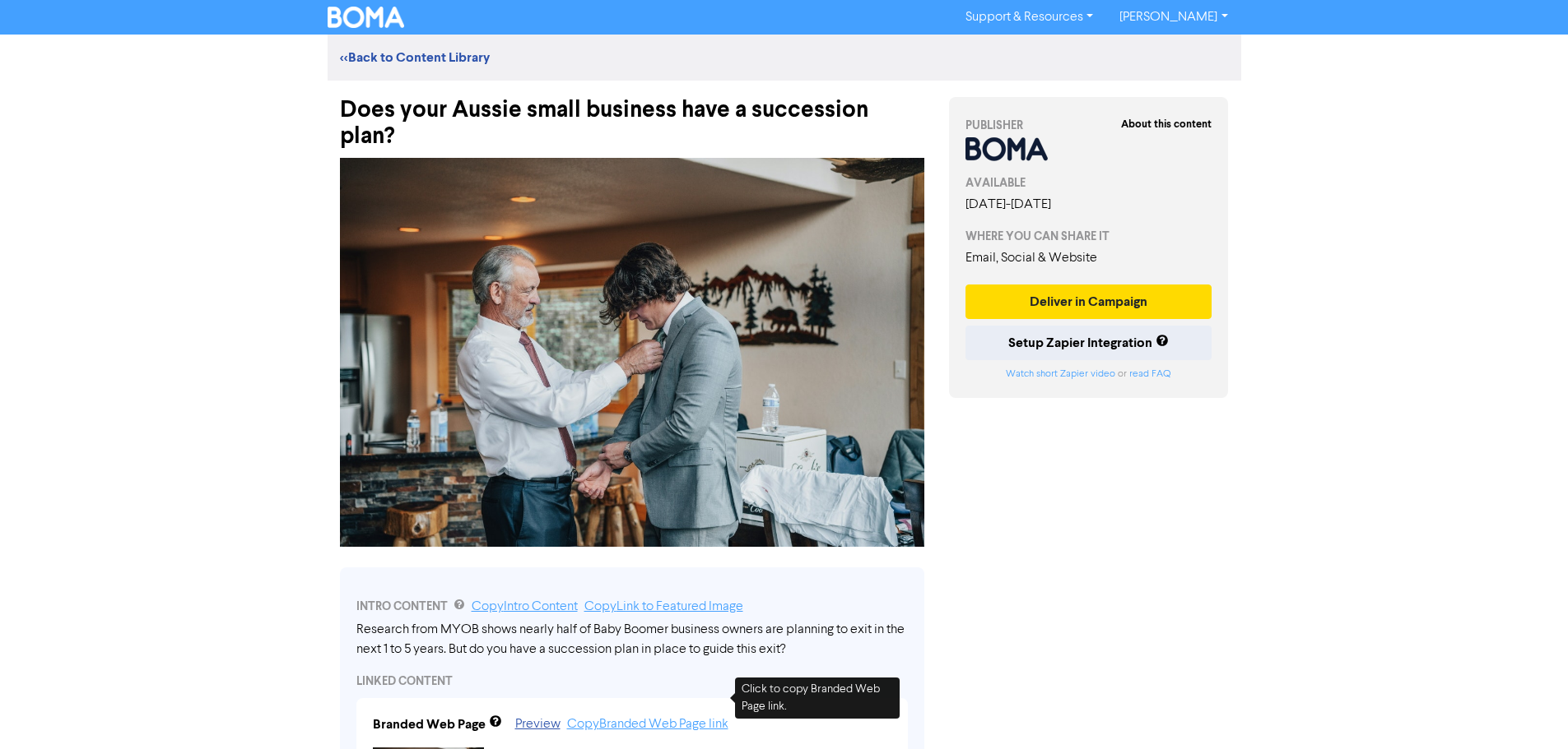
drag, startPoint x: 622, startPoint y: 703, endPoint x: 584, endPoint y: 701, distance: 38.1
click at [584, 718] on link "Copy Branded Web Page link" at bounding box center [647, 725] width 161 height 13
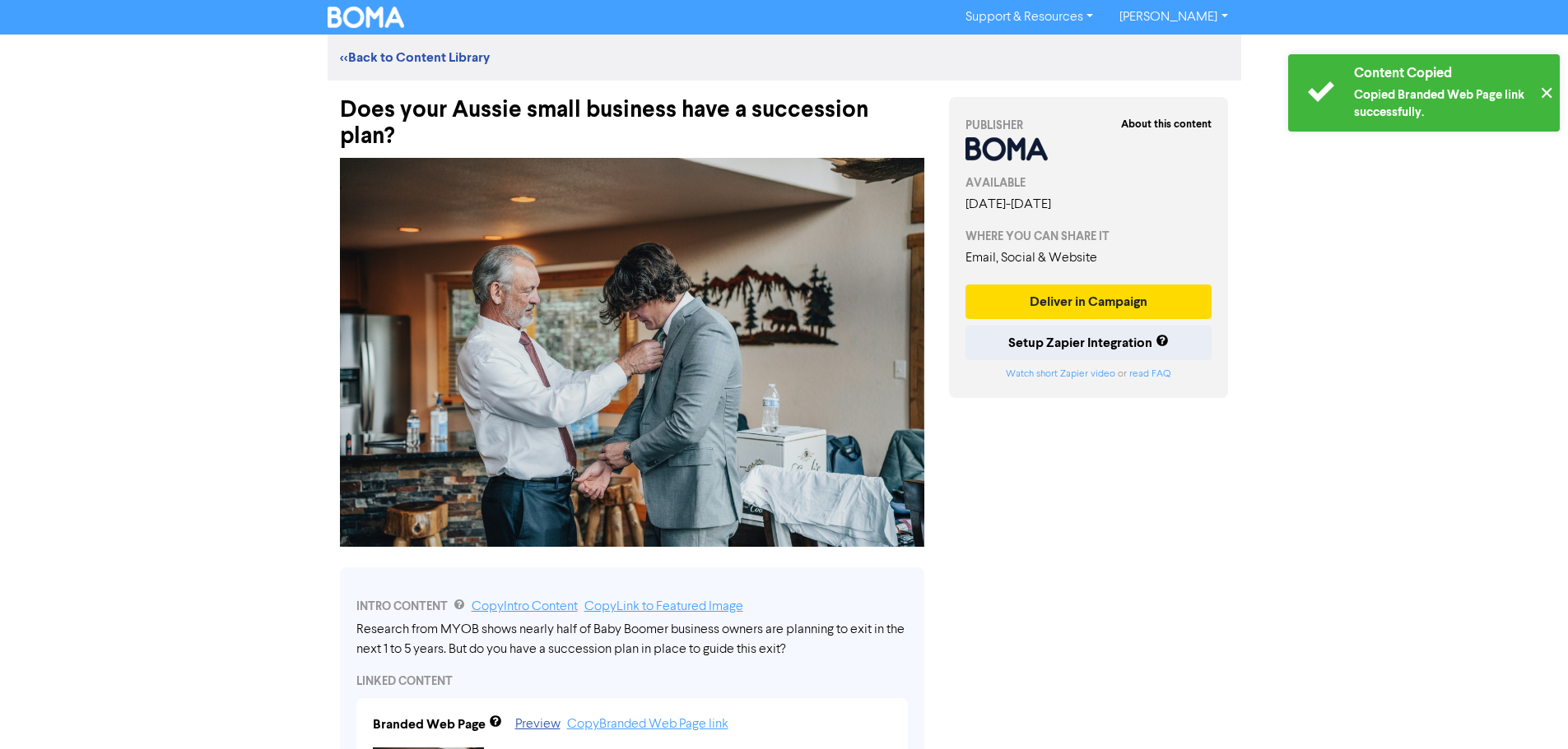
click at [1539, 90] on button "✕" at bounding box center [1546, 93] width 27 height 78
